Goal: Navigation & Orientation: Find specific page/section

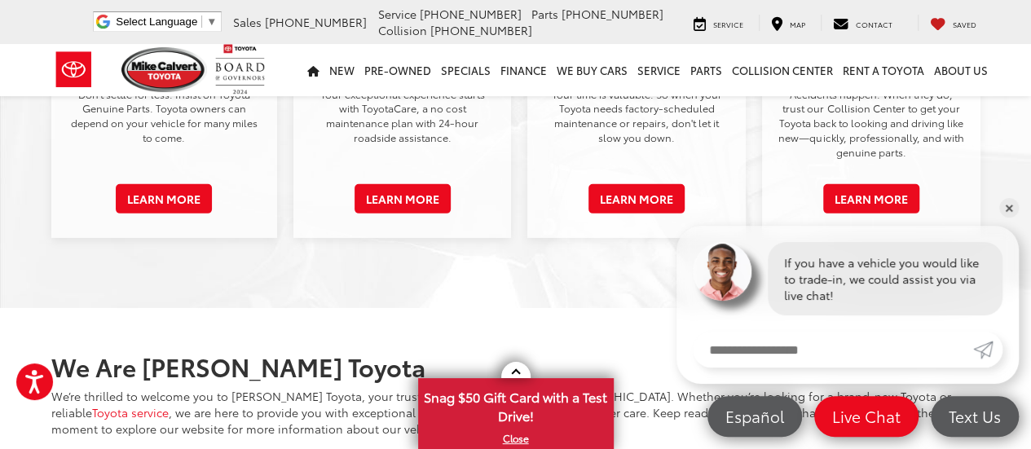
scroll to position [2411, 0]
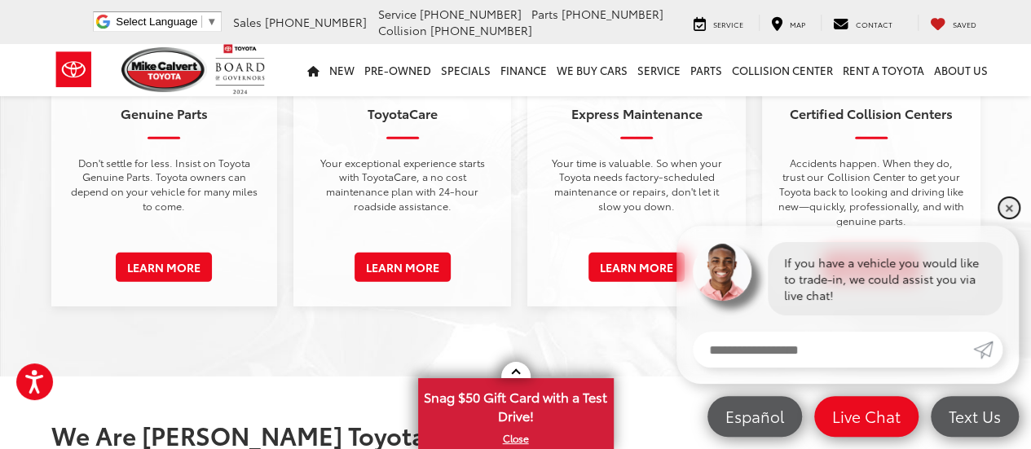
click at [1008, 203] on link "✕" at bounding box center [1010, 208] width 20 height 20
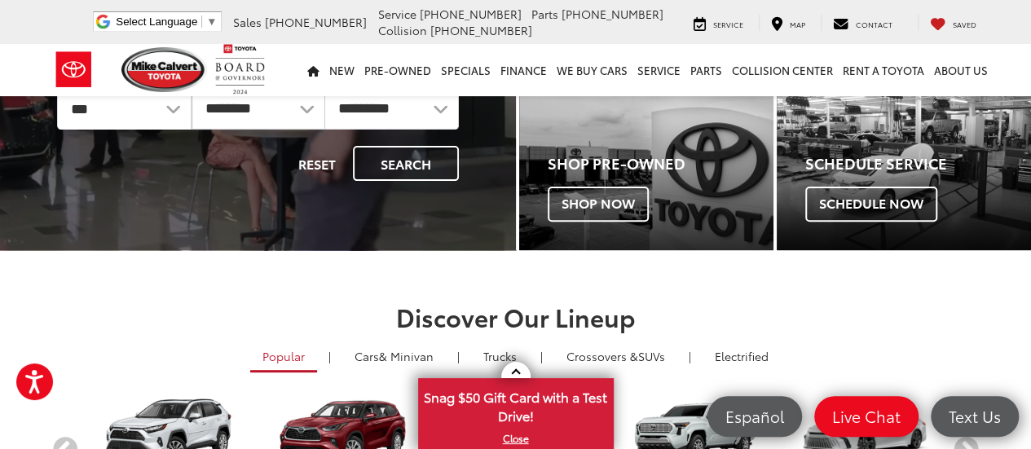
scroll to position [0, 0]
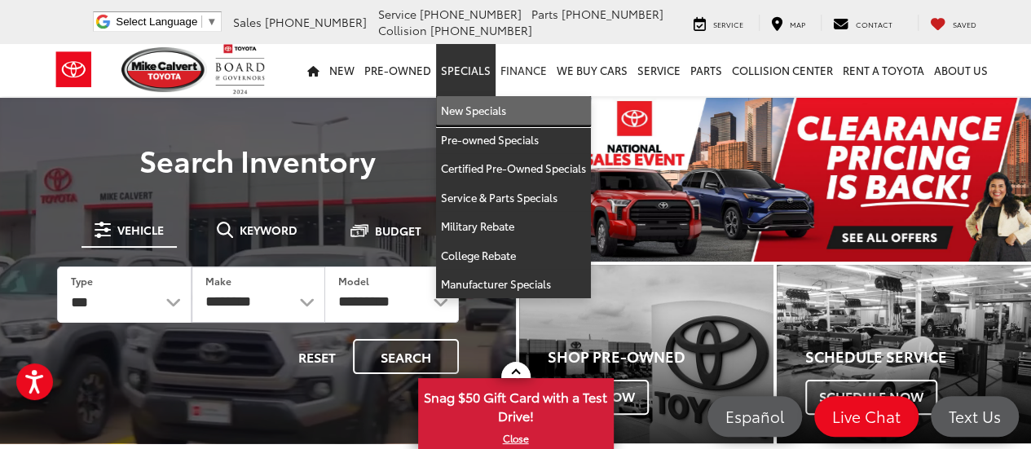
drag, startPoint x: 466, startPoint y: 108, endPoint x: 524, endPoint y: 88, distance: 62.1
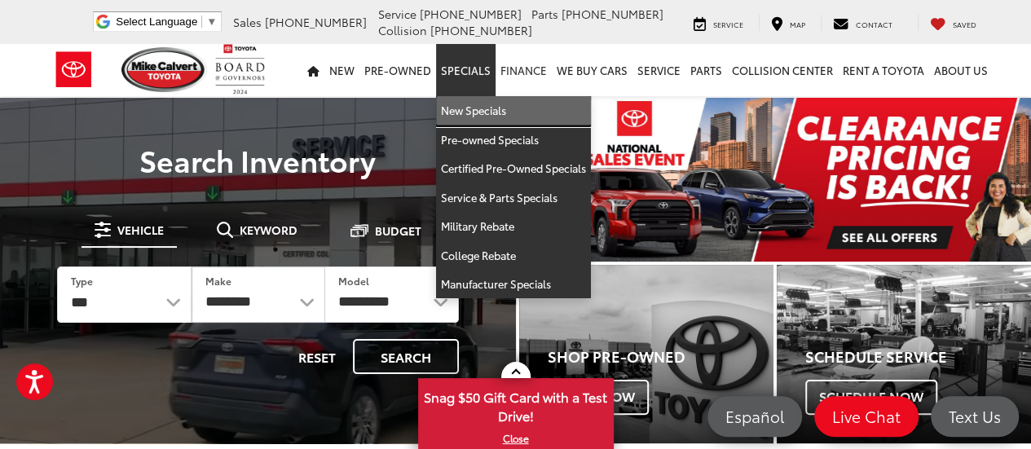
click at [466, 108] on link "New Specials" at bounding box center [513, 110] width 155 height 29
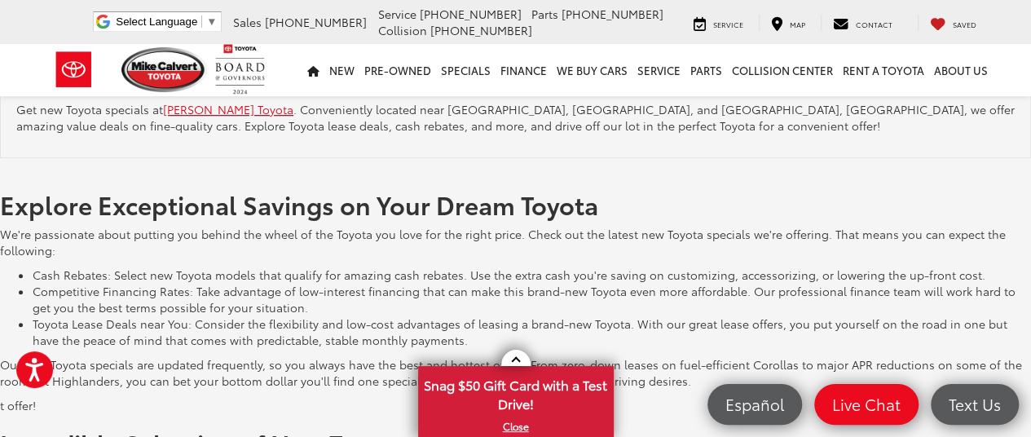
scroll to position [3318, 0]
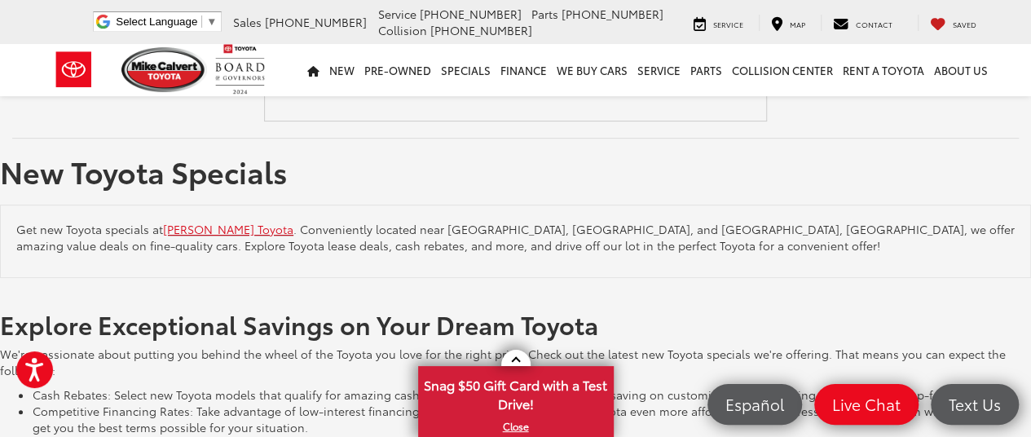
drag, startPoint x: 1033, startPoint y: 89, endPoint x: 1024, endPoint y: 214, distance: 125.1
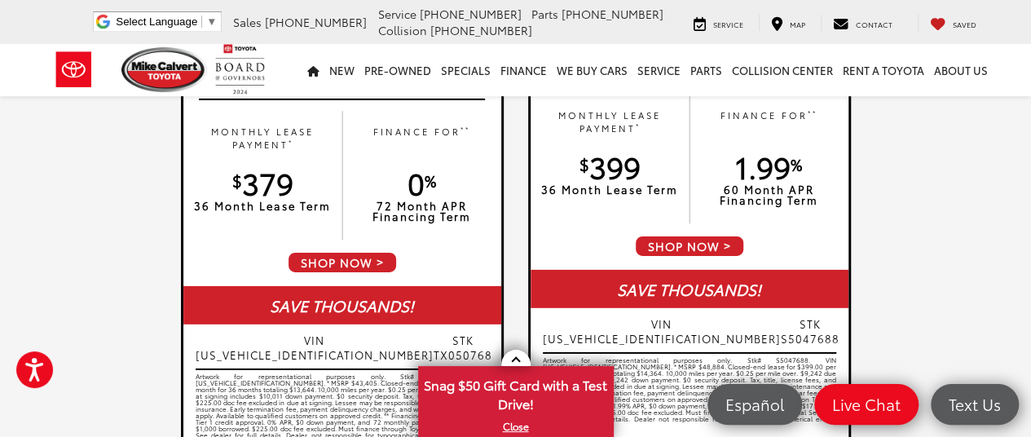
scroll to position [2301, 0]
